Goal: Task Accomplishment & Management: Use online tool/utility

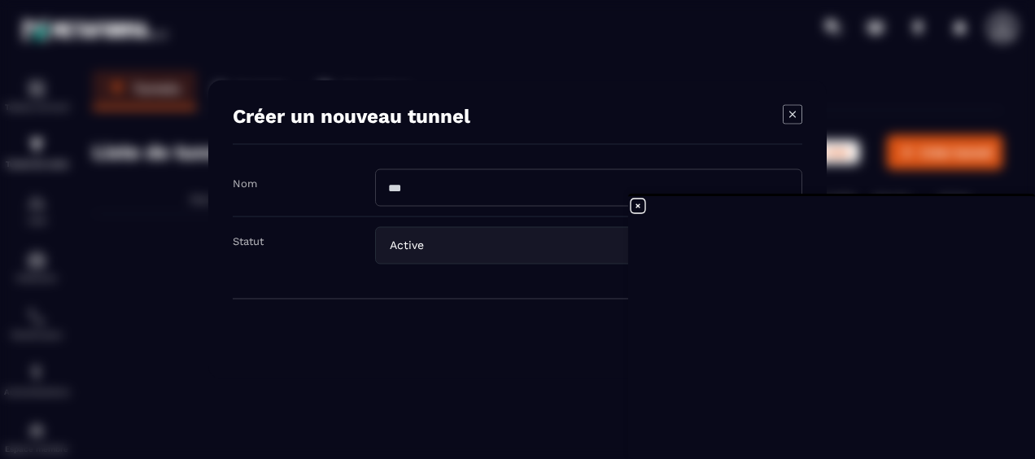
click at [433, 192] on input "Modal window" at bounding box center [588, 187] width 427 height 37
type input "**********"
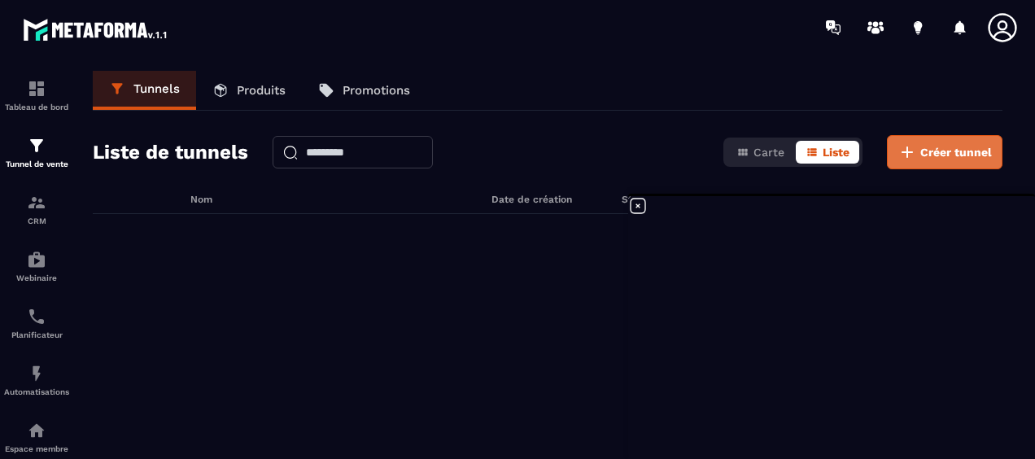
click at [935, 148] on span "Créer tunnel" at bounding box center [956, 152] width 72 height 16
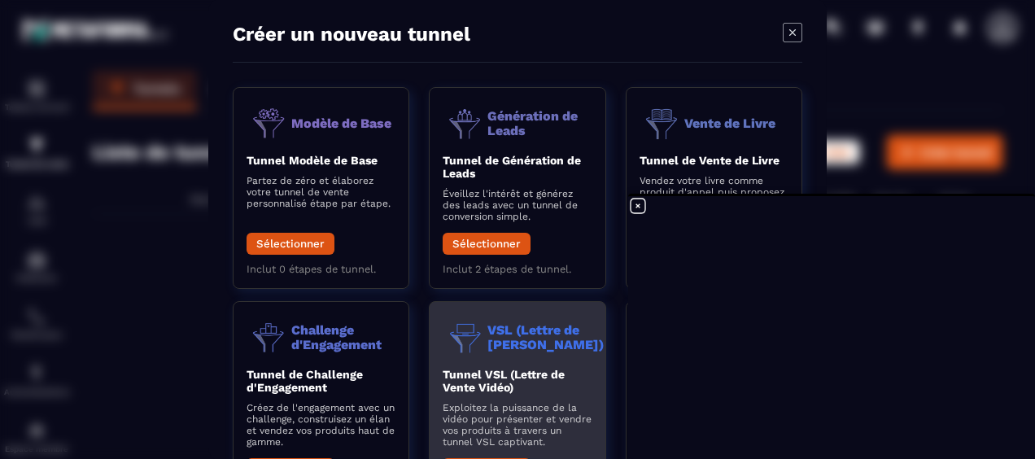
click at [534, 356] on header "VSL (Lettre de Vente Vidéo)" at bounding box center [517, 337] width 149 height 45
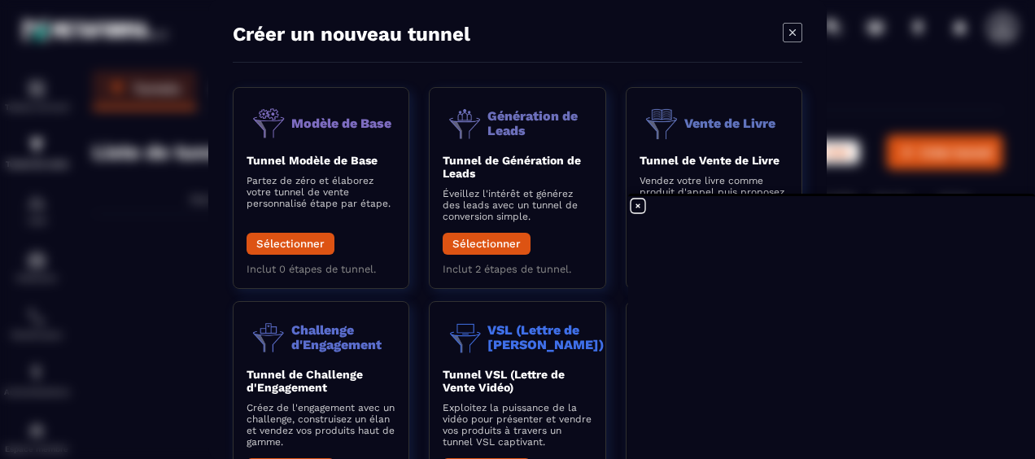
click at [641, 206] on icon at bounding box center [638, 206] width 20 height 20
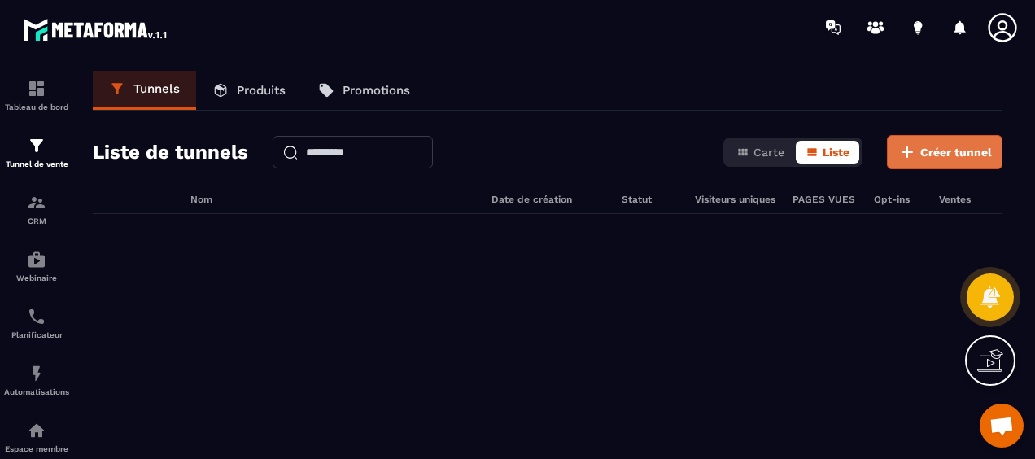
click at [914, 152] on icon at bounding box center [907, 152] width 20 height 20
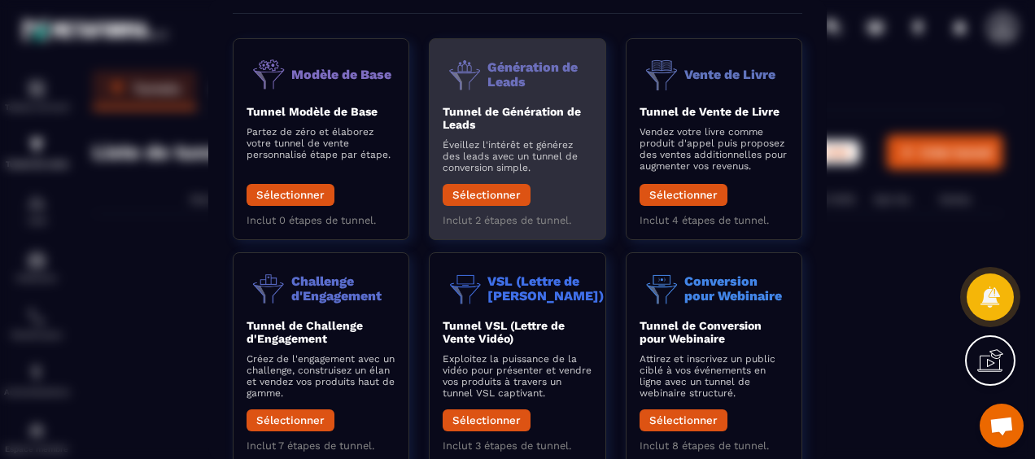
scroll to position [81, 0]
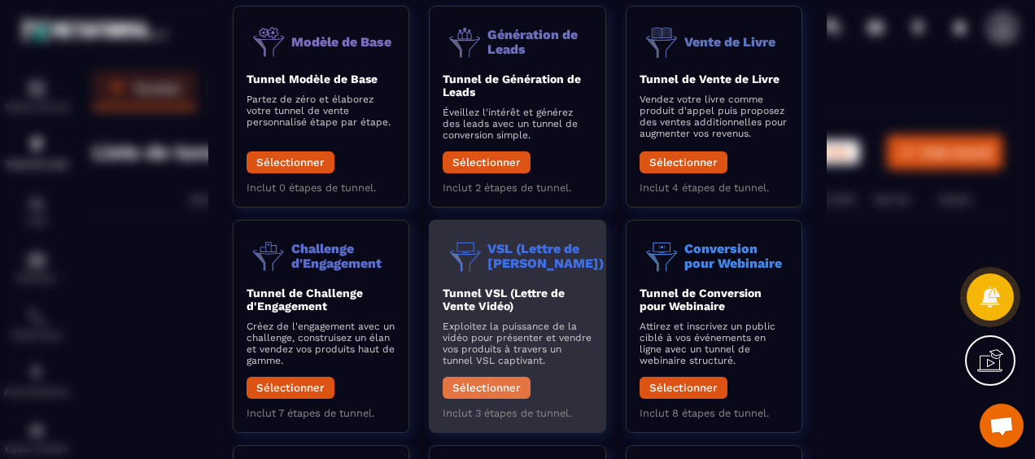
click at [496, 386] on button "Sélectionner" at bounding box center [487, 388] width 88 height 22
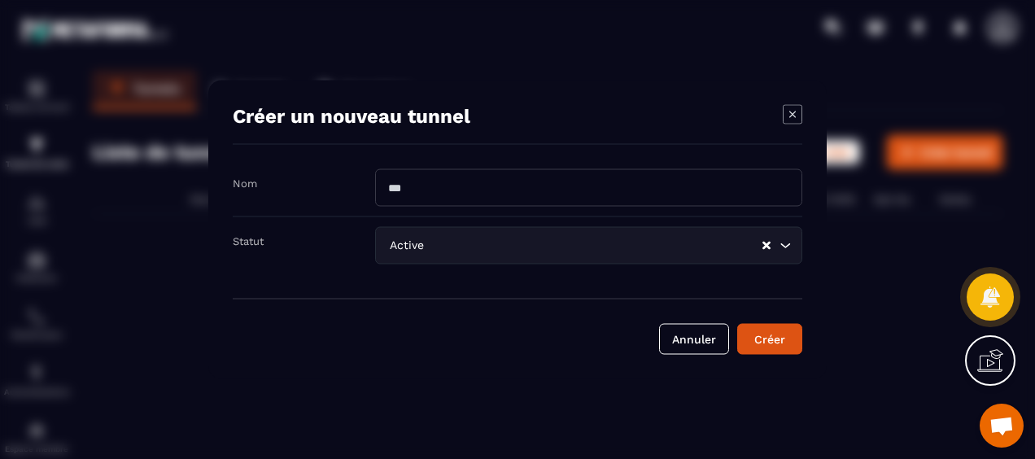
click at [454, 192] on input "Modal window" at bounding box center [588, 187] width 427 height 37
type input "****"
click at [761, 331] on div "Créer" at bounding box center [770, 339] width 44 height 16
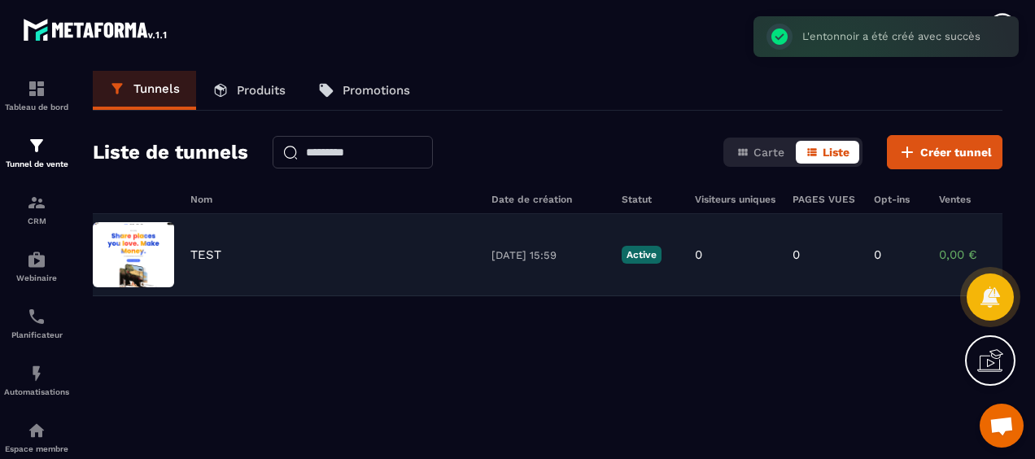
click at [132, 255] on img at bounding box center [133, 254] width 81 height 65
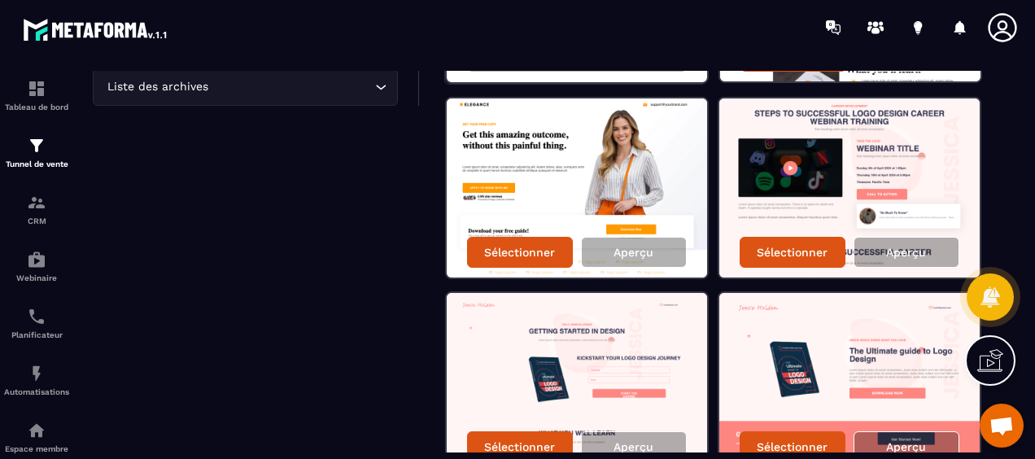
scroll to position [325, 0]
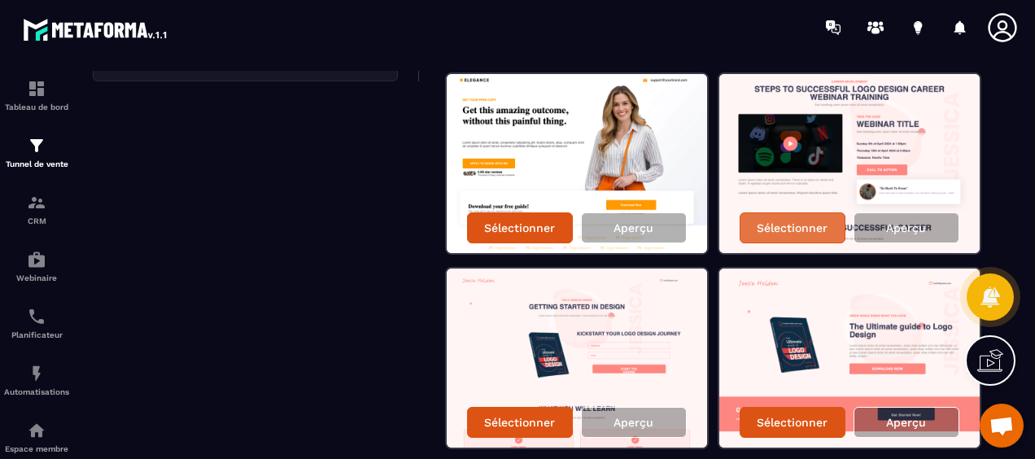
click at [792, 226] on p "Sélectionner" at bounding box center [791, 227] width 71 height 13
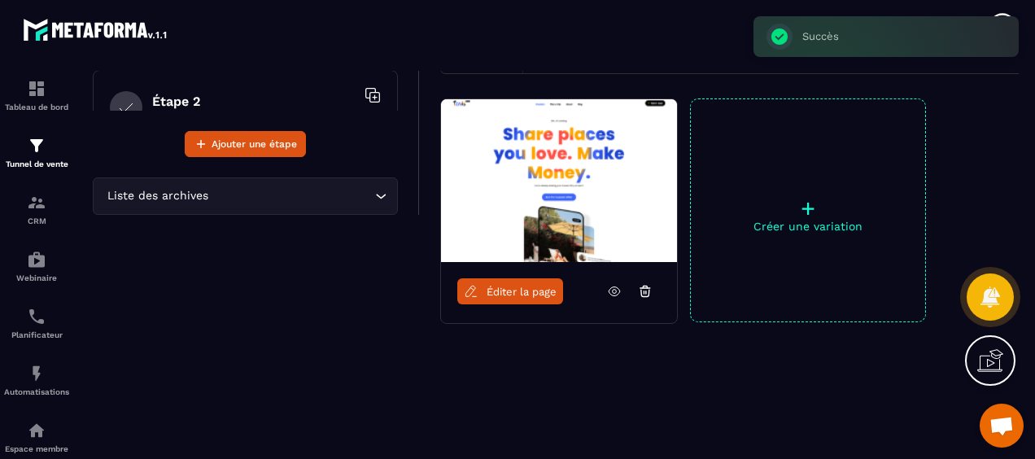
scroll to position [191, 0]
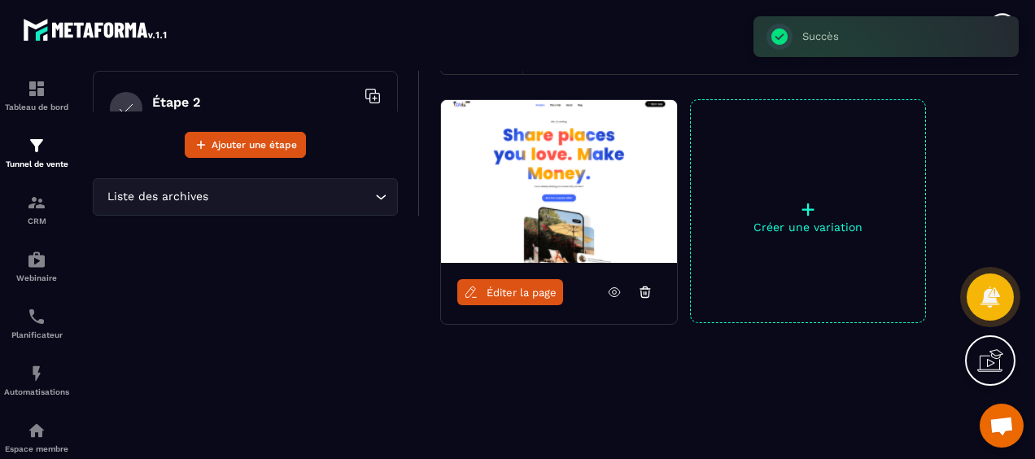
click at [506, 286] on span "Éditer la page" at bounding box center [521, 292] width 70 height 12
